Goal: Information Seeking & Learning: Learn about a topic

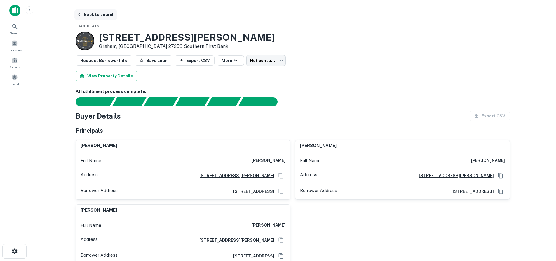
click at [85, 15] on button "Back to search" at bounding box center [95, 14] width 43 height 11
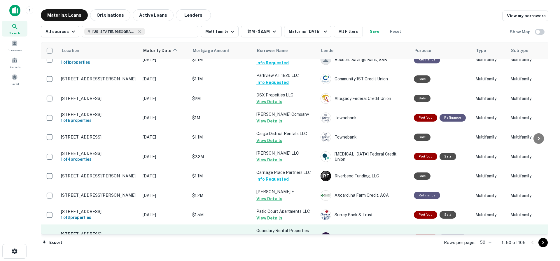
scroll to position [850, 0]
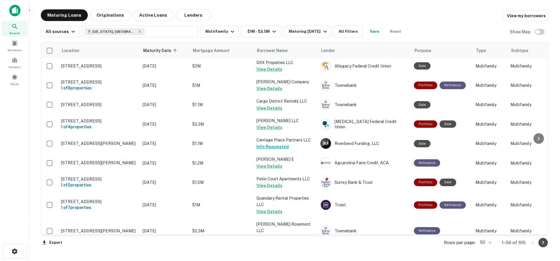
click at [546, 243] on icon "Go to next page" at bounding box center [543, 242] width 7 height 7
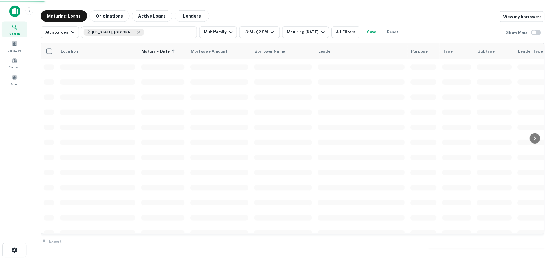
scroll to position [845, 0]
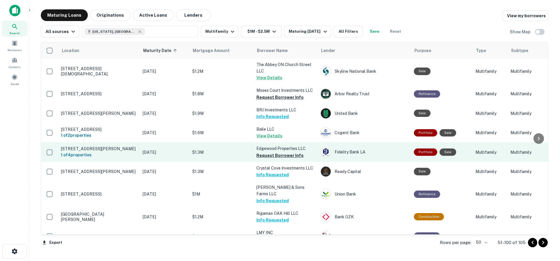
click at [115, 146] on p "[STREET_ADDRESS][PERSON_NAME]" at bounding box center [99, 148] width 76 height 5
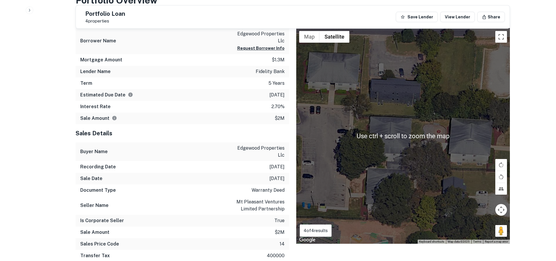
scroll to position [321, 0]
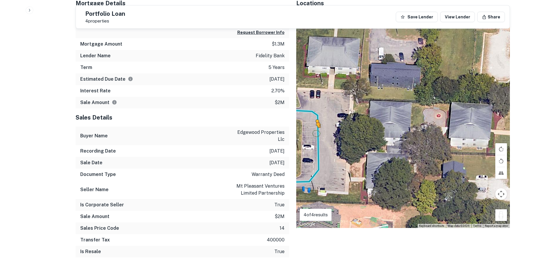
drag, startPoint x: 498, startPoint y: 219, endPoint x: 315, endPoint y: 133, distance: 201.8
click at [315, 133] on div "To activate drag with keyboard, press Alt + Enter. Once in keyboard drag state,…" at bounding box center [403, 119] width 214 height 215
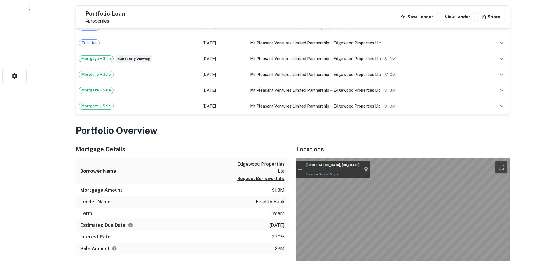
scroll to position [29, 0]
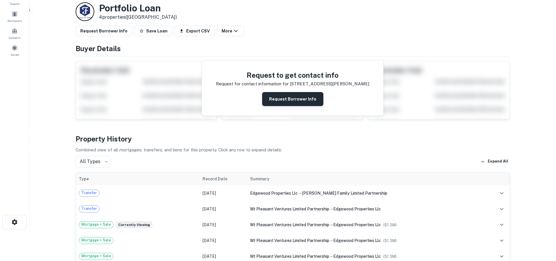
click at [283, 102] on button "Request Borrower Info" at bounding box center [292, 99] width 61 height 14
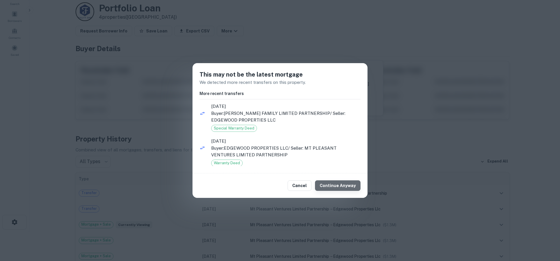
click at [340, 183] on button "Continue Anyway" at bounding box center [338, 185] width 46 height 11
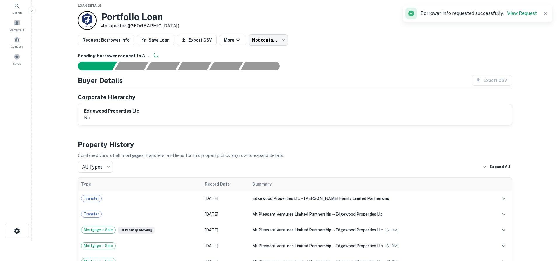
scroll to position [0, 0]
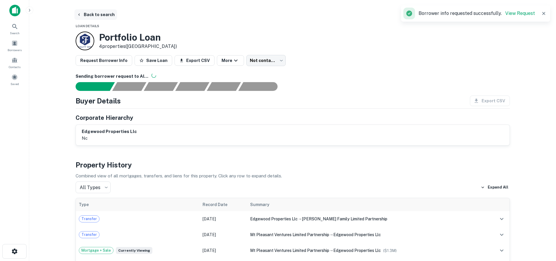
click at [90, 17] on button "Back to search" at bounding box center [95, 14] width 43 height 11
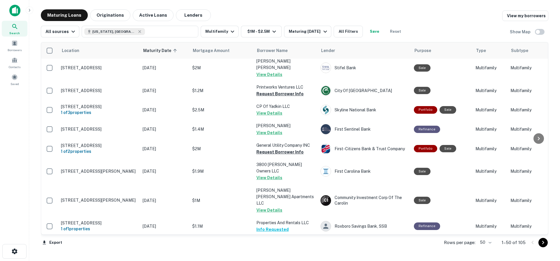
scroll to position [797, 0]
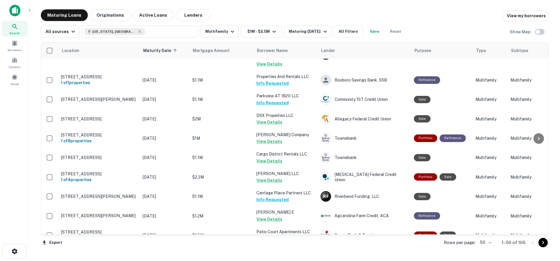
click at [543, 244] on icon "Go to next page" at bounding box center [544, 242] width 2 height 4
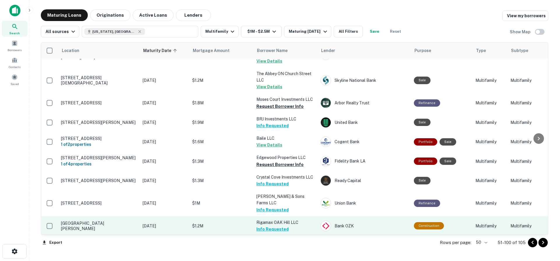
scroll to position [845, 0]
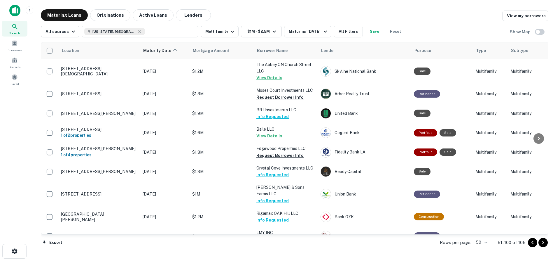
click at [541, 243] on icon "Go to next page" at bounding box center [543, 242] width 7 height 7
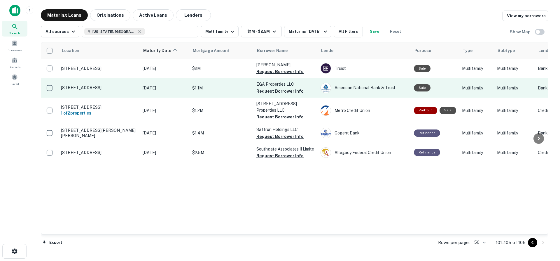
click at [116, 87] on p "[STREET_ADDRESS]" at bounding box center [99, 87] width 76 height 5
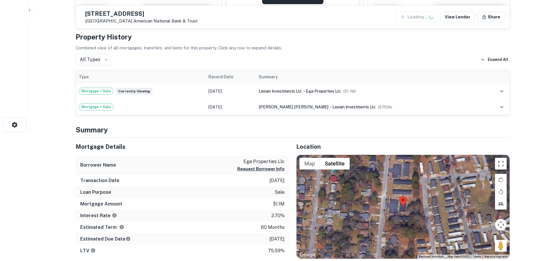
scroll to position [175, 0]
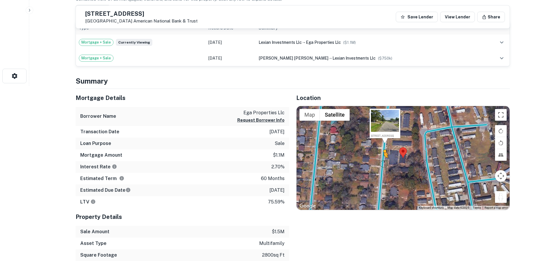
drag, startPoint x: 503, startPoint y: 199, endPoint x: 383, endPoint y: 163, distance: 125.1
click at [383, 163] on div "To activate drag with keyboard, press Alt + Enter. Once in keyboard drag state,…" at bounding box center [403, 158] width 213 height 104
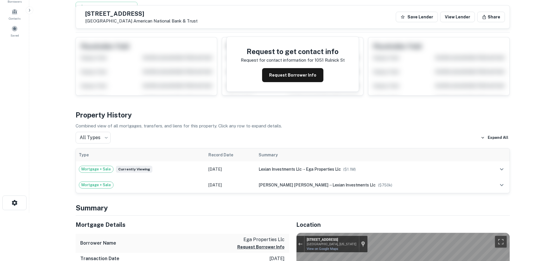
scroll to position [29, 0]
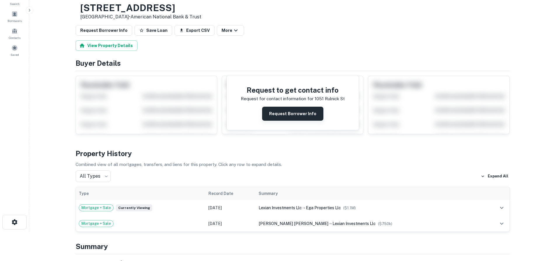
click at [292, 114] on button "Request Borrower Info" at bounding box center [292, 114] width 61 height 14
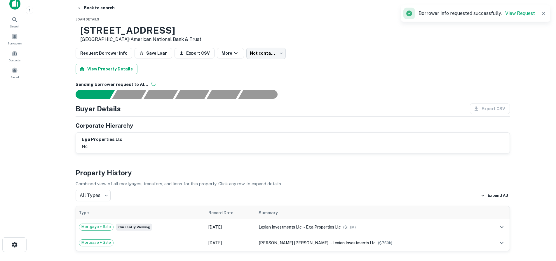
scroll to position [0, 0]
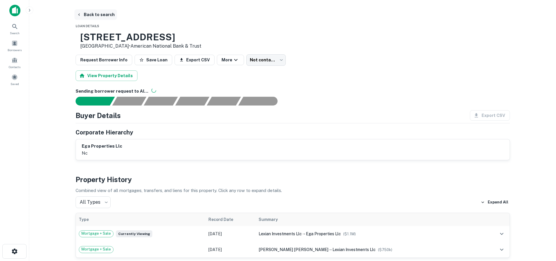
click at [77, 15] on icon "button" at bounding box center [79, 14] width 5 height 5
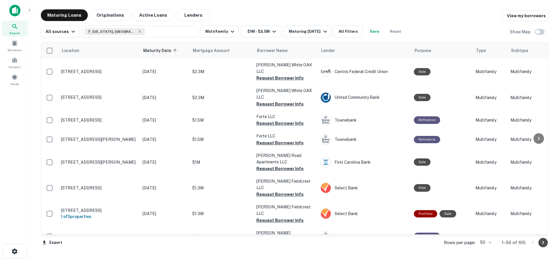
click at [545, 245] on icon "Go to next page" at bounding box center [543, 242] width 7 height 7
click at [545, 245] on div "Export Rows per page: 50 ** 1–50 of 105" at bounding box center [295, 242] width 508 height 16
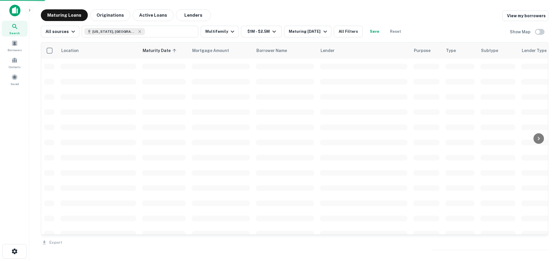
click at [545, 245] on div "Export" at bounding box center [295, 240] width 508 height 12
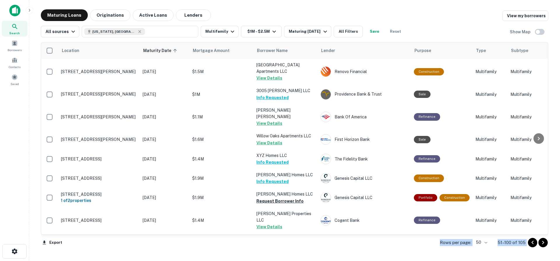
click at [545, 245] on icon "Go to next page" at bounding box center [543, 242] width 7 height 7
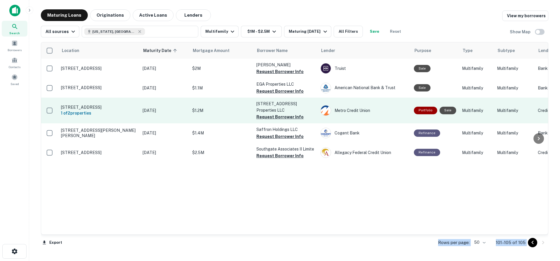
click at [117, 108] on p "[STREET_ADDRESS]" at bounding box center [99, 106] width 76 height 5
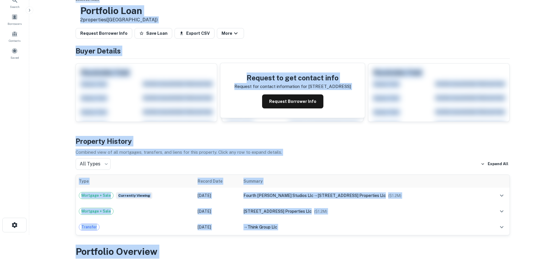
scroll to position [58, 0]
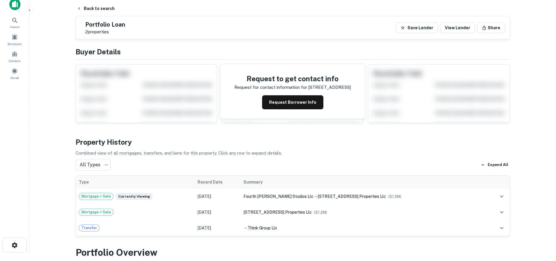
scroll to position [0, 0]
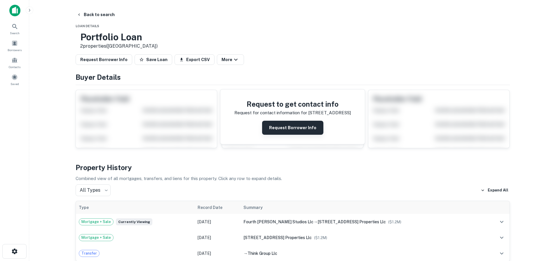
click at [292, 129] on button "Request Borrower Info" at bounding box center [292, 128] width 61 height 14
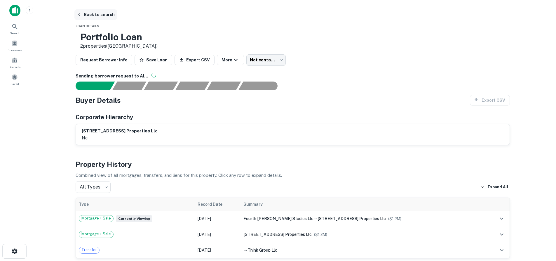
click at [93, 18] on button "Back to search" at bounding box center [95, 14] width 43 height 11
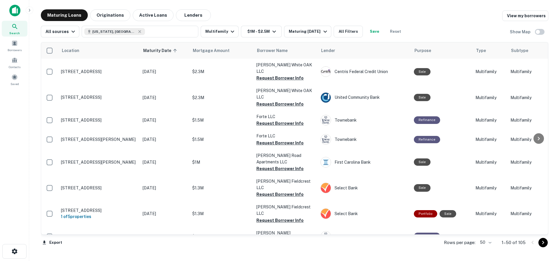
click at [546, 243] on icon "Go to next page" at bounding box center [543, 242] width 7 height 7
click at [546, 242] on div "Export Rows per page: 50 ** 1–50 of 105" at bounding box center [295, 242] width 508 height 16
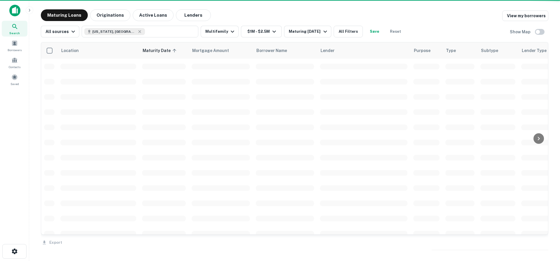
click at [546, 242] on div "Export" at bounding box center [295, 240] width 508 height 12
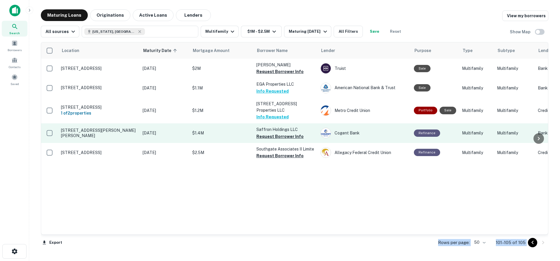
click at [108, 132] on p "[STREET_ADDRESS][PERSON_NAME][PERSON_NAME]" at bounding box center [99, 133] width 76 height 11
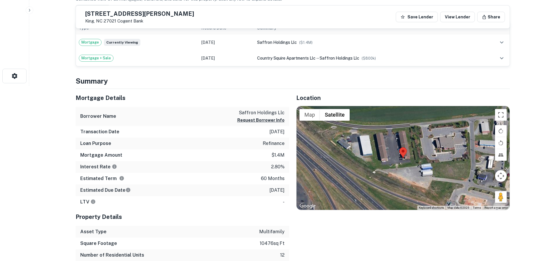
scroll to position [29, 0]
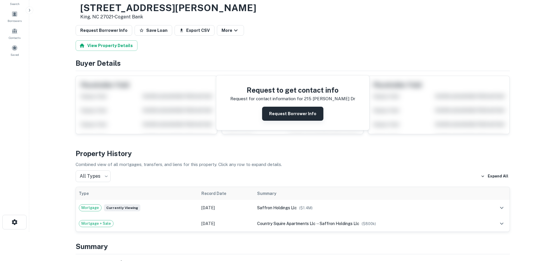
click at [290, 120] on button "Request Borrower Info" at bounding box center [292, 114] width 61 height 14
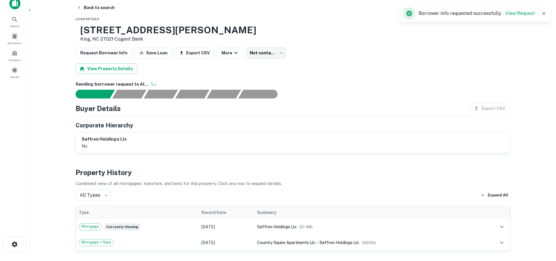
scroll to position [0, 0]
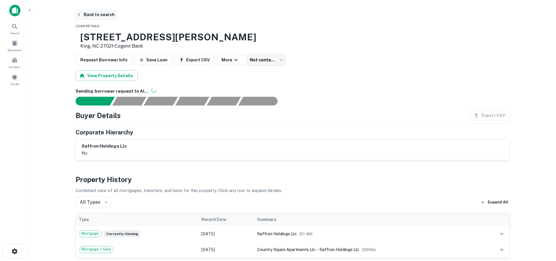
click at [85, 15] on button "Back to search" at bounding box center [95, 14] width 43 height 11
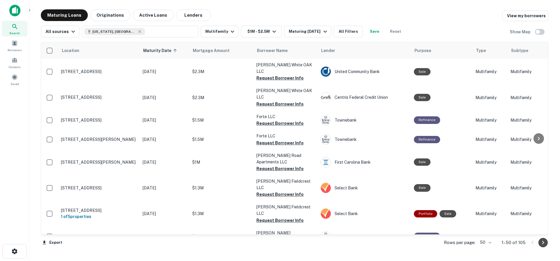
click at [545, 243] on icon "Go to next page" at bounding box center [543, 242] width 7 height 7
click at [545, 243] on div at bounding box center [538, 242] width 20 height 9
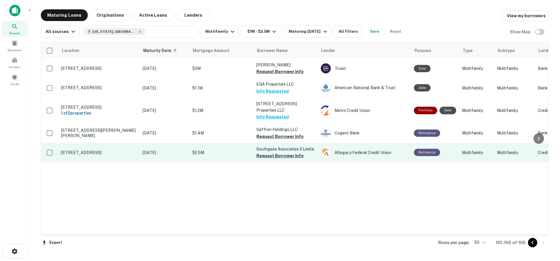
click at [120, 151] on p "[STREET_ADDRESS]" at bounding box center [99, 152] width 76 height 5
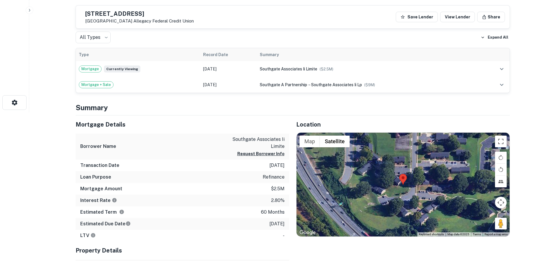
scroll to position [175, 0]
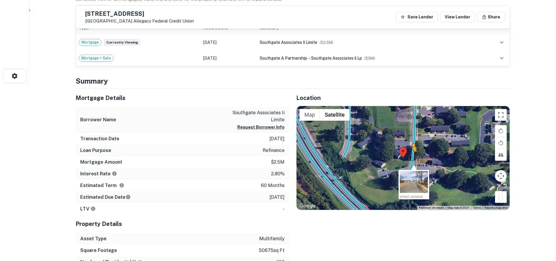
drag, startPoint x: 500, startPoint y: 200, endPoint x: 412, endPoint y: 158, distance: 97.8
click at [412, 158] on div "To activate drag with keyboard, press Alt + Enter. Once in keyboard drag state,…" at bounding box center [403, 158] width 213 height 104
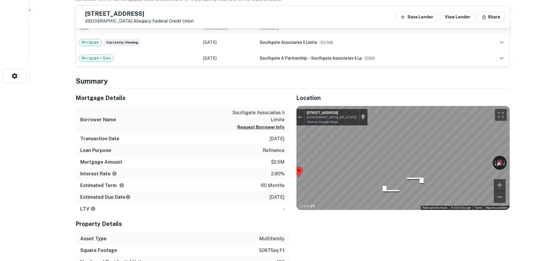
click at [276, 142] on div "Mortgage Details Borrower Name southgate associates ii limite Request Borrower …" at bounding box center [289, 190] width 441 height 202
click at [285, 142] on div "Mortgage Details Borrower Name southgate associates ii limite Request Borrower …" at bounding box center [289, 190] width 441 height 202
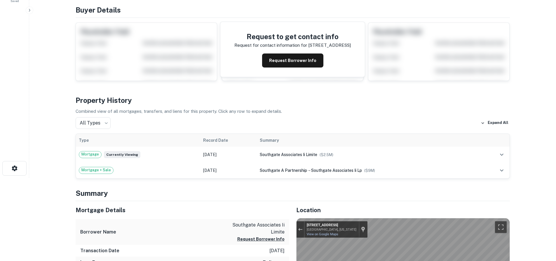
scroll to position [0, 0]
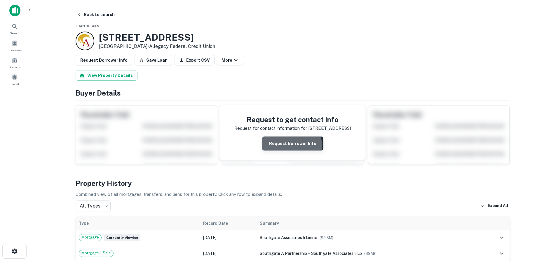
click at [292, 145] on button "Request Borrower Info" at bounding box center [292, 143] width 61 height 14
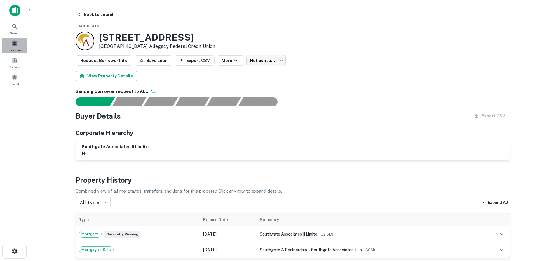
click at [16, 46] on div "Borrowers" at bounding box center [15, 46] width 26 height 16
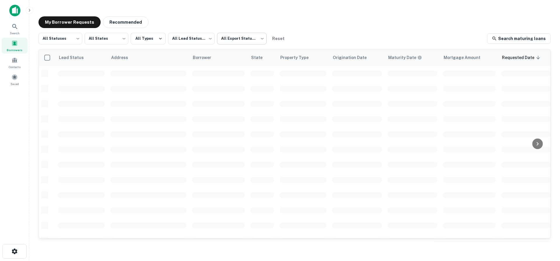
click at [240, 39] on body "Search Borrowers Contacts Saved My Borrower Requests Recommended All Statuses *…" at bounding box center [280, 130] width 560 height 261
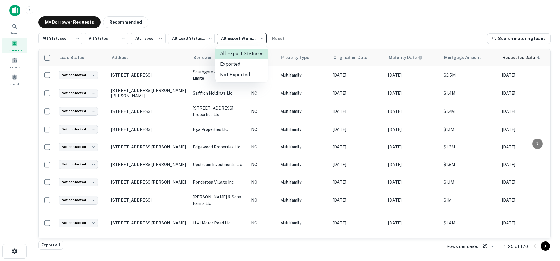
click at [235, 76] on li "Not Exported" at bounding box center [241, 74] width 53 height 11
type input "*****"
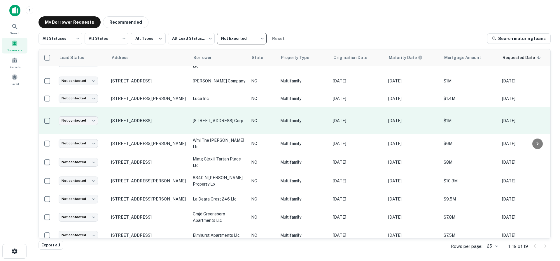
scroll to position [183, 0]
